Goal: Download file/media

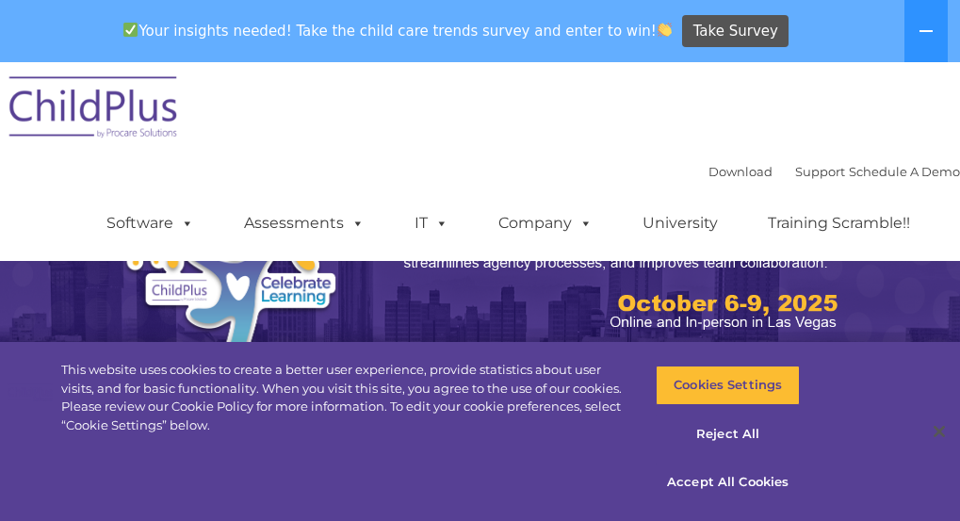
scroll to position [878, 0]
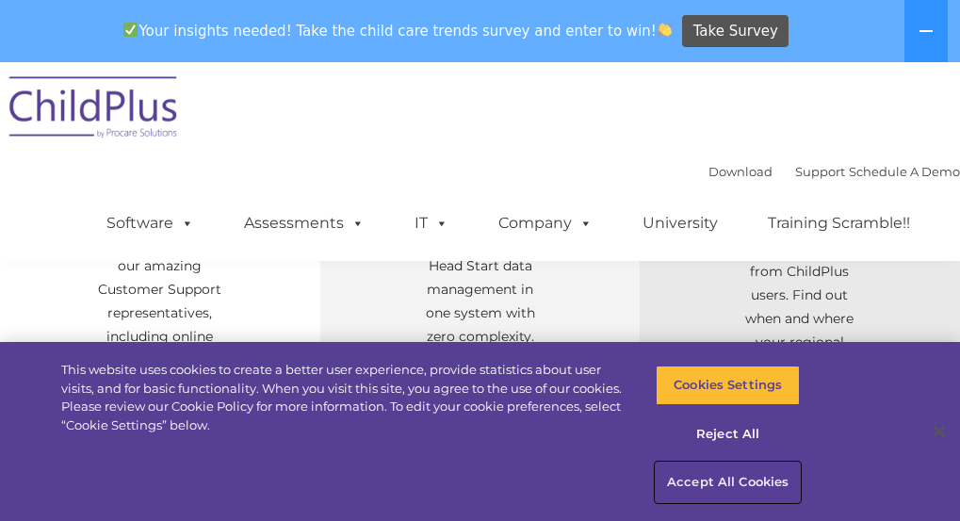
click at [752, 483] on button "Accept All Cookies" at bounding box center [728, 483] width 144 height 40
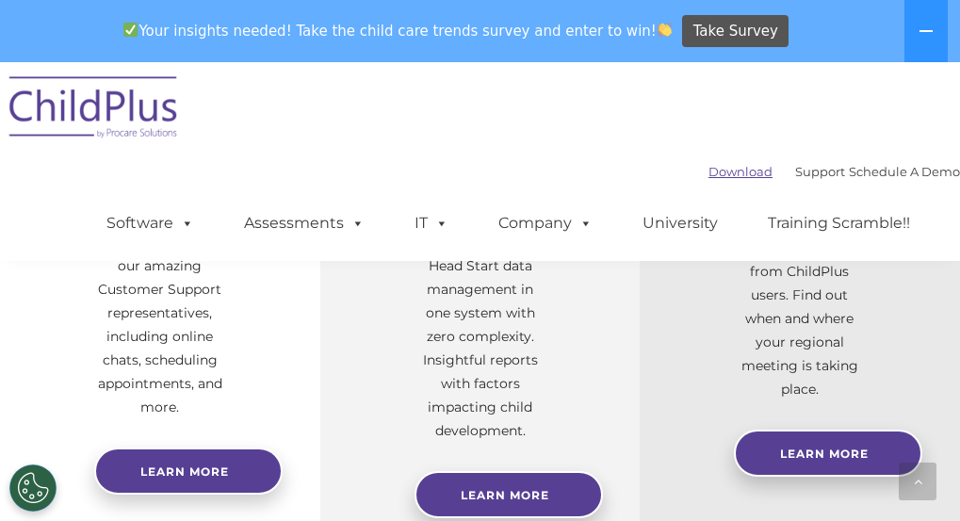
select select "MEDIUM"
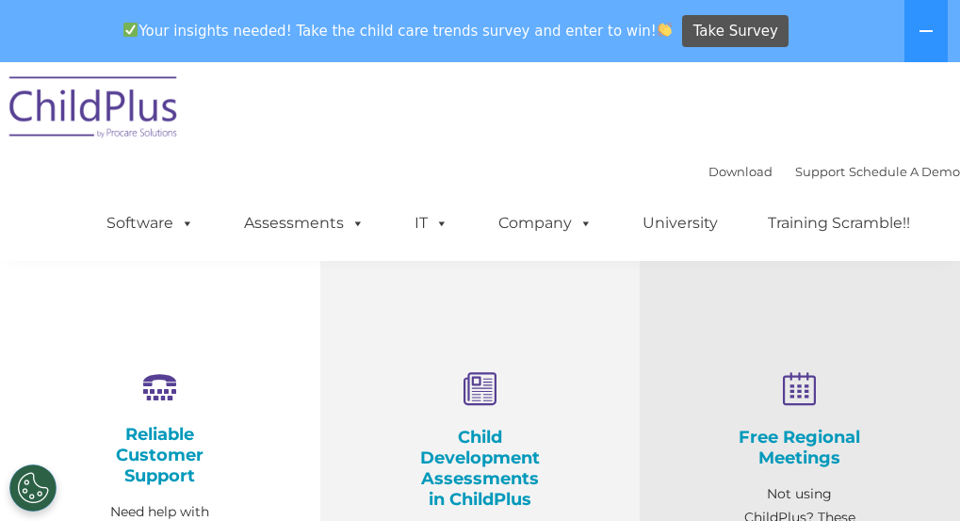
scroll to position [0, 0]
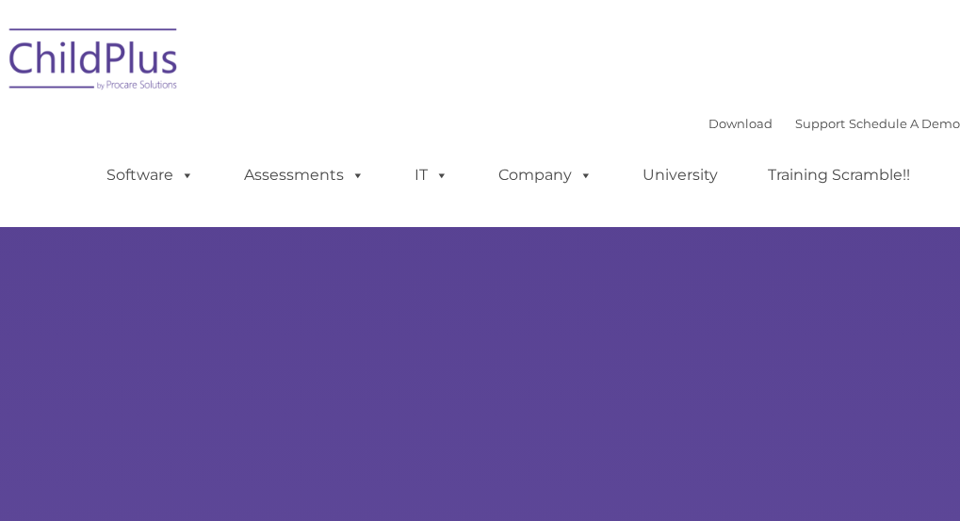
click at [302, 199] on ul "Software ChildPlus: The original and most widely-used Head Start data managemen…" at bounding box center [515, 175] width 892 height 75
type input ""
select select "MEDIUM"
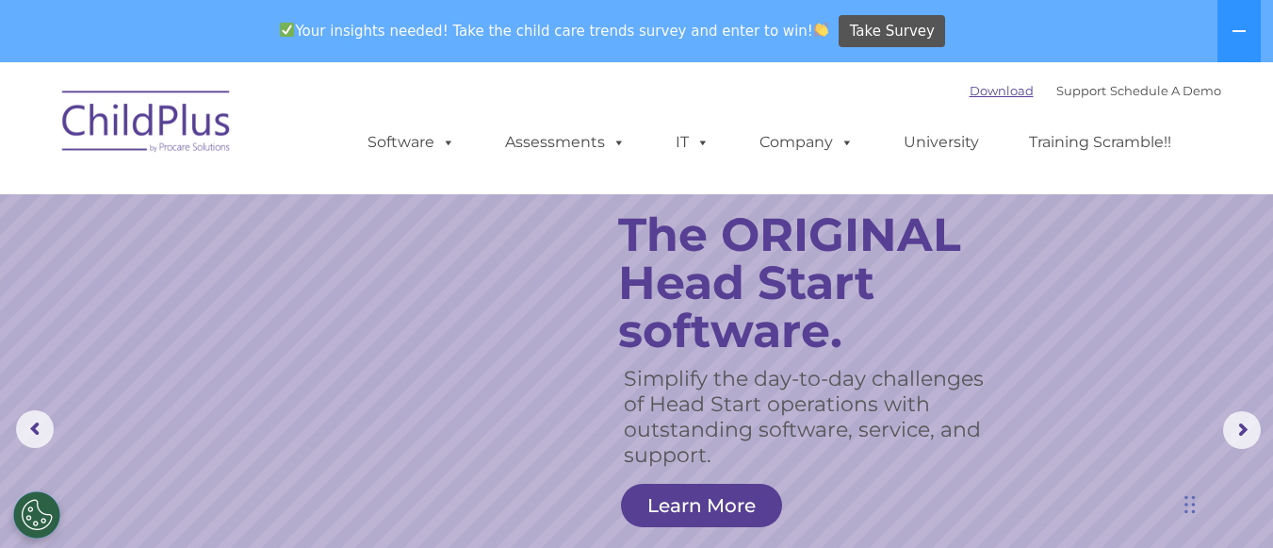
click at [959, 89] on link "Download" at bounding box center [1002, 90] width 64 height 15
